Goal: Task Accomplishment & Management: Manage account settings

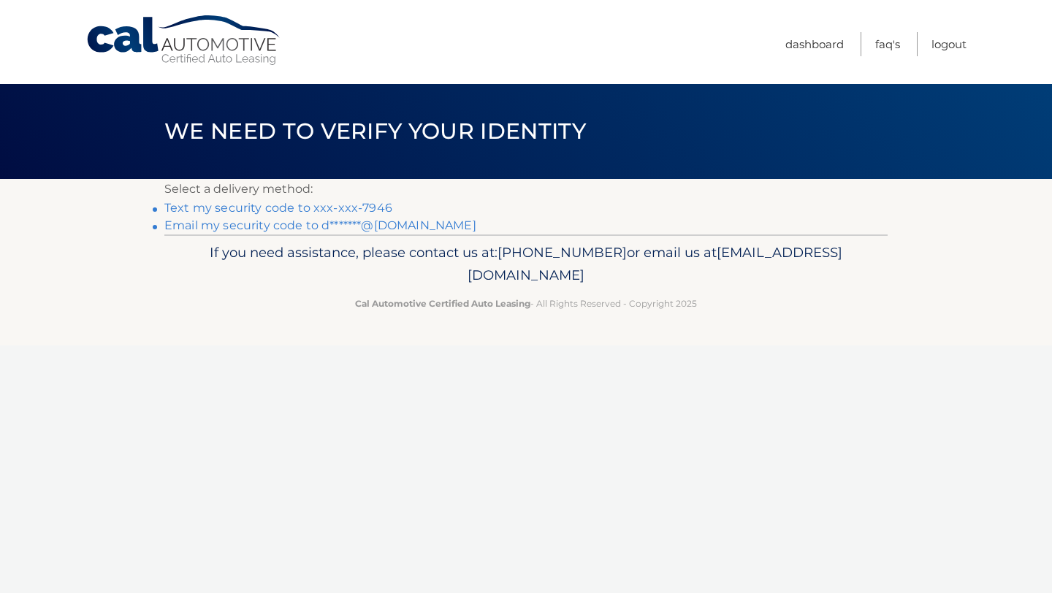
click at [295, 213] on link "Text my security code to xxx-xxx-7946" at bounding box center [278, 208] width 228 height 14
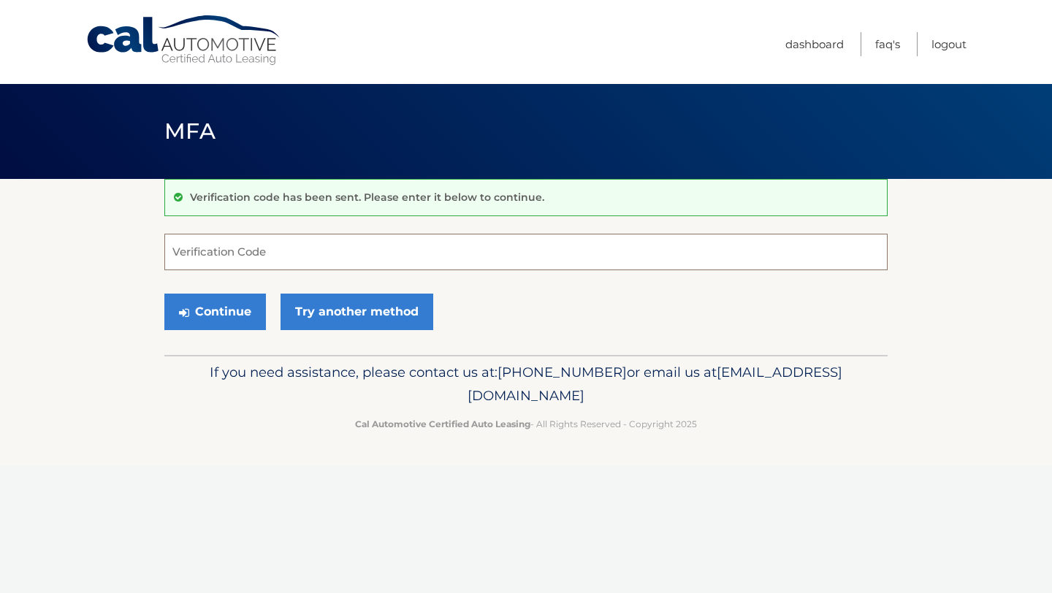
click at [300, 253] on input "Verification Code" at bounding box center [525, 252] width 723 height 37
type input "883619"
click at [251, 320] on button "Continue" at bounding box center [215, 312] width 102 height 37
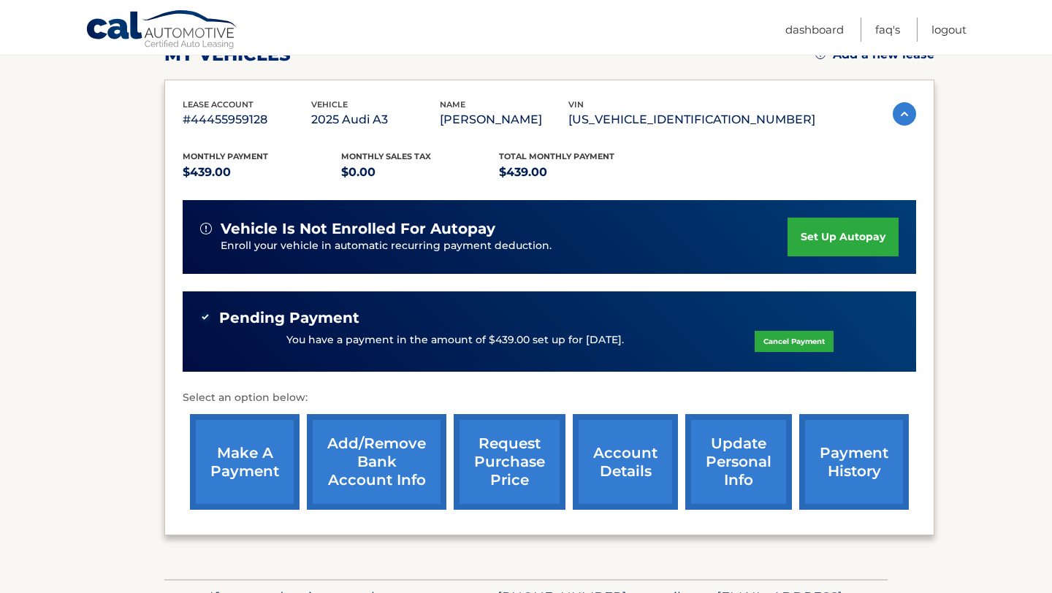
scroll to position [224, 0]
